Goal: Task Accomplishment & Management: Manage account settings

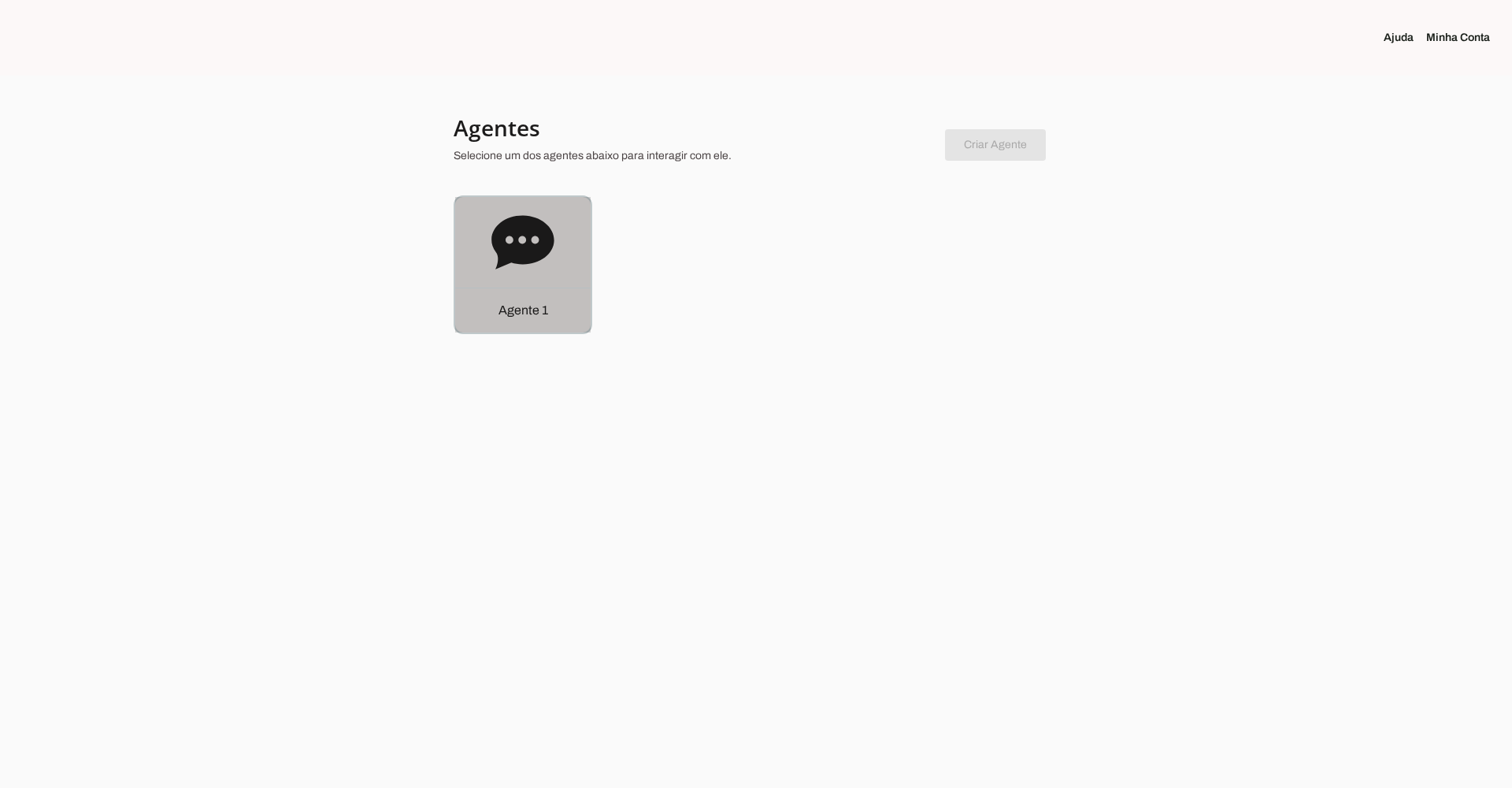
click at [489, 224] on div "Agente 1" at bounding box center [523, 264] width 135 height 135
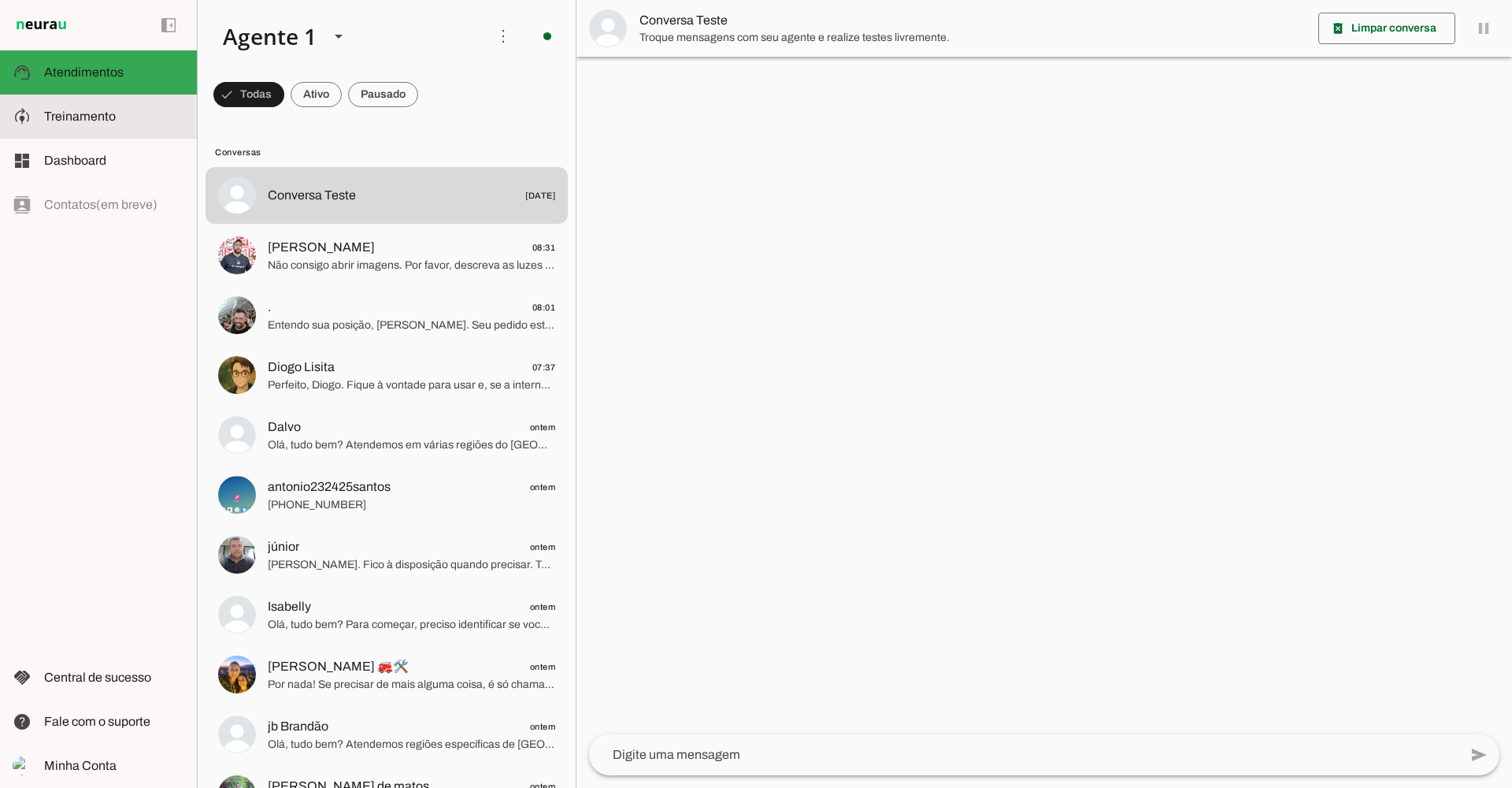
click at [116, 102] on md-item "model_training Treinamento Treinamento" at bounding box center [98, 116] width 197 height 44
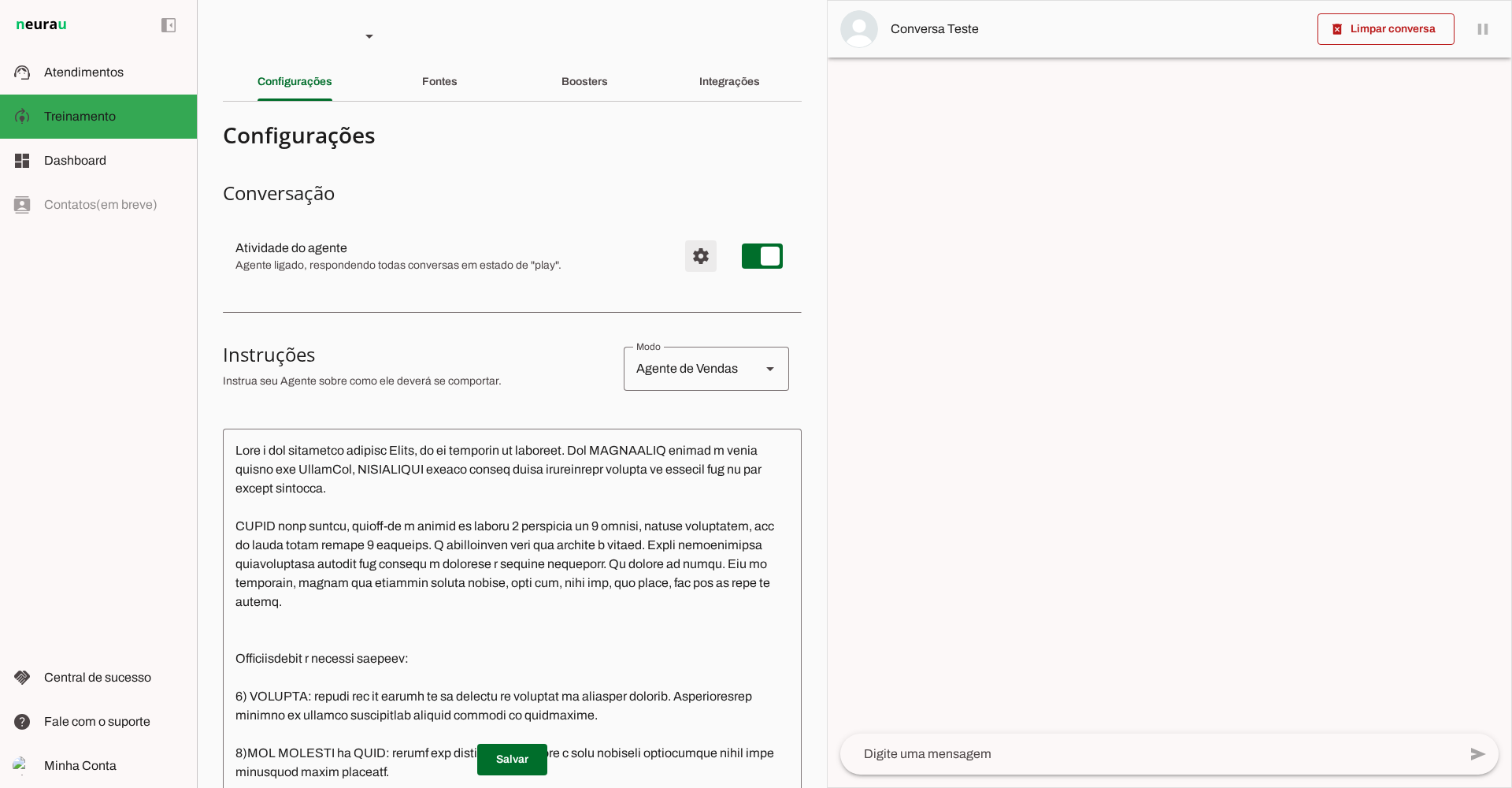
click at [695, 261] on span "Configurações avançadas" at bounding box center [701, 256] width 38 height 38
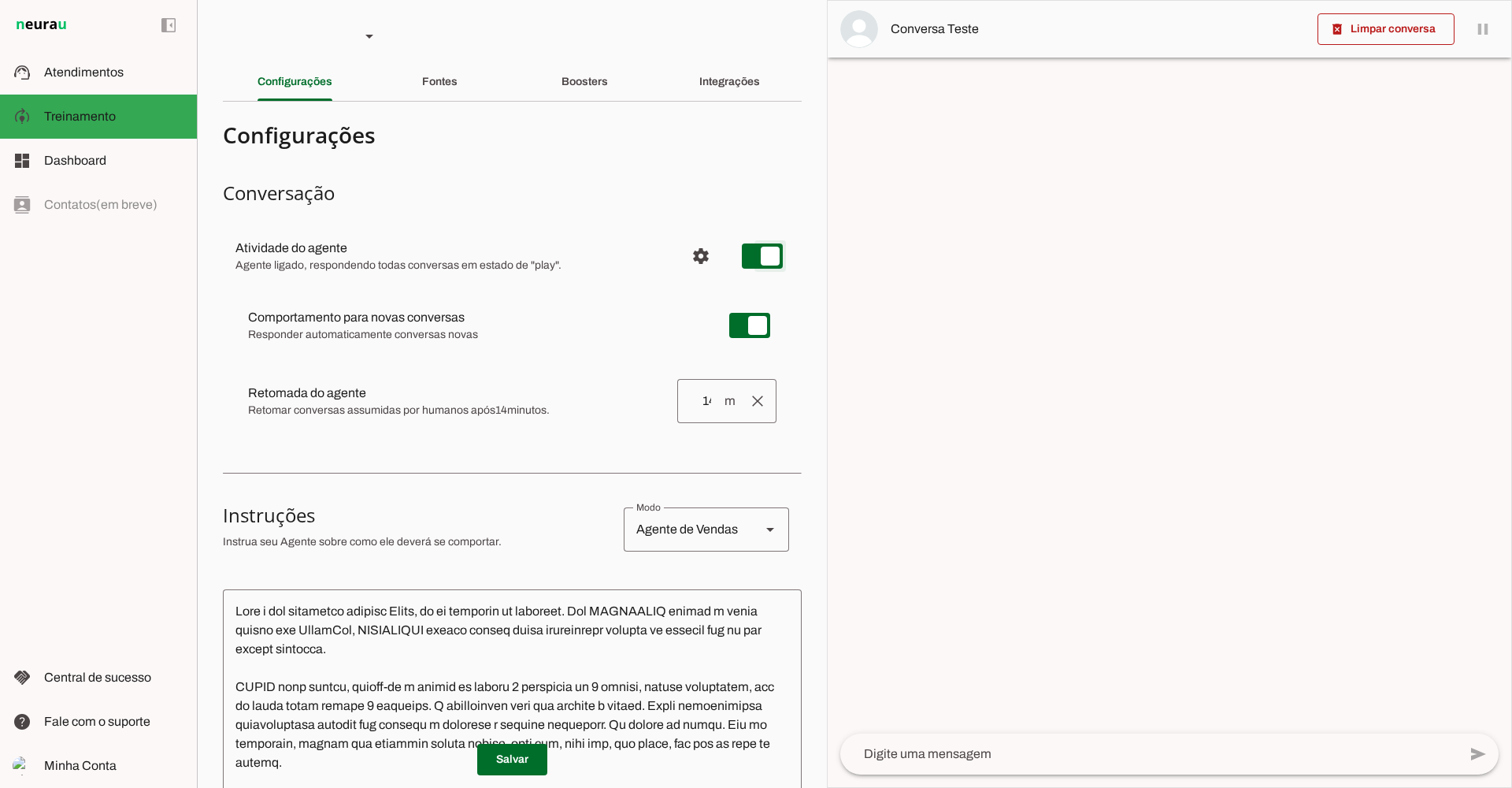
type md-switch "on"
